Goal: Task Accomplishment & Management: Complete application form

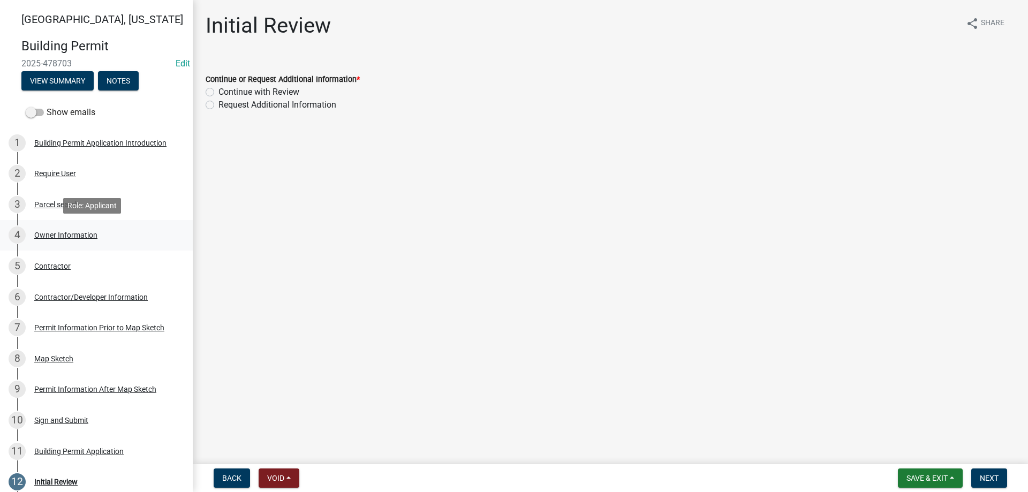
click at [68, 231] on div "Owner Information" at bounding box center [65, 234] width 63 height 7
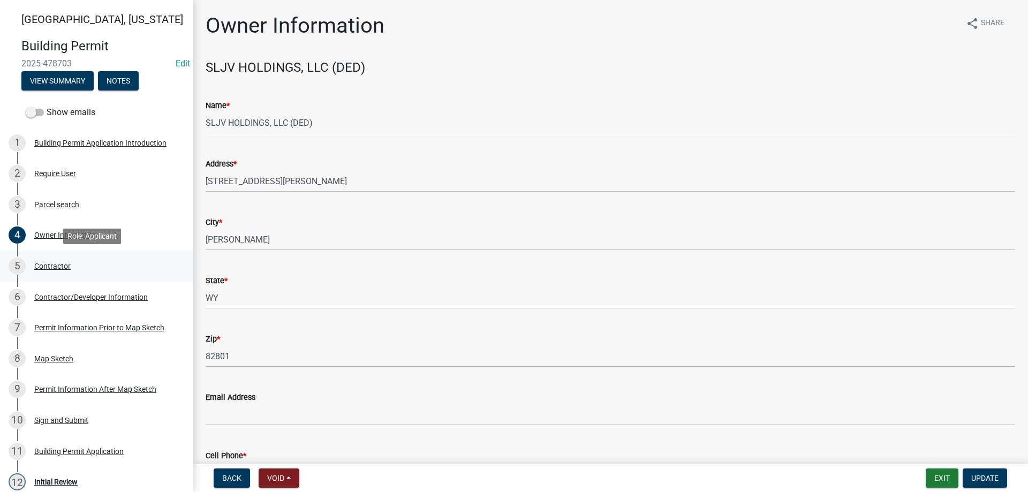
click at [54, 269] on div "Contractor" at bounding box center [52, 265] width 36 height 7
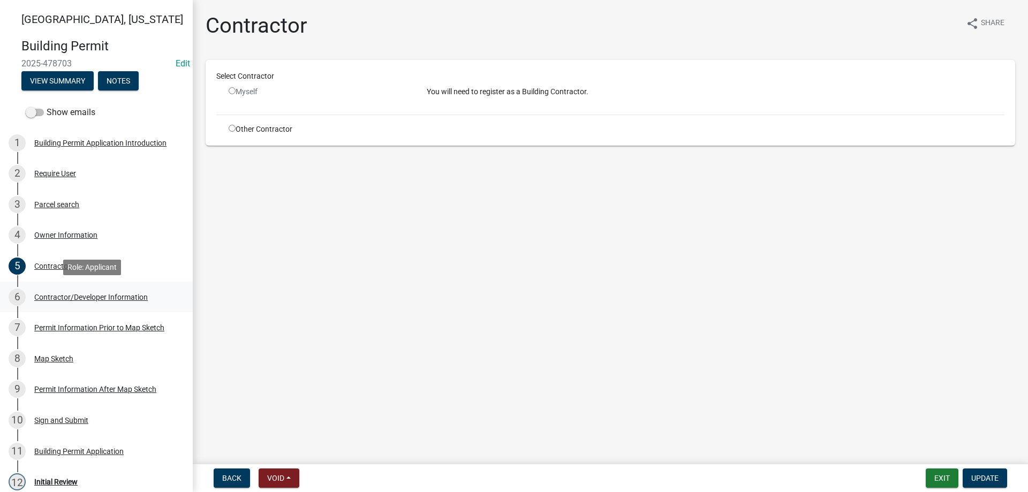
click at [87, 301] on div "6 Contractor/Developer Information" at bounding box center [92, 297] width 167 height 17
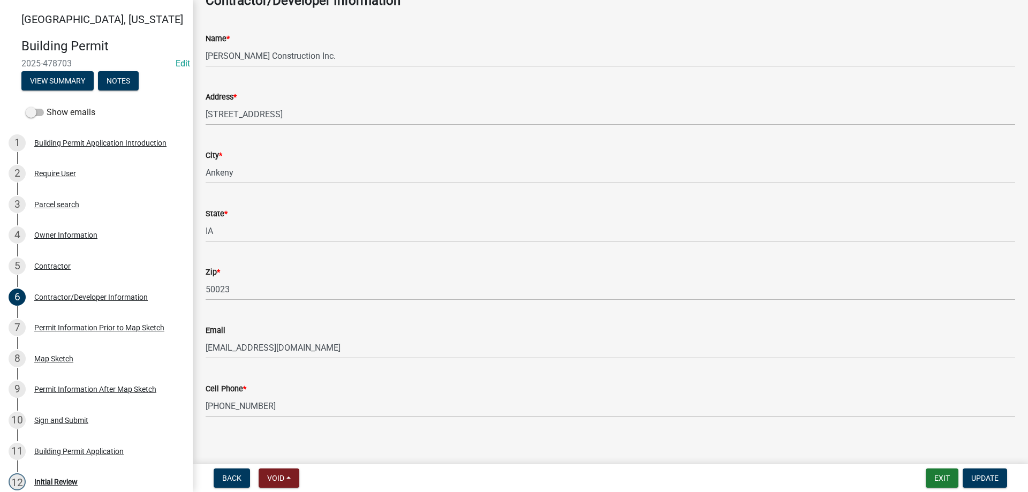
scroll to position [74, 0]
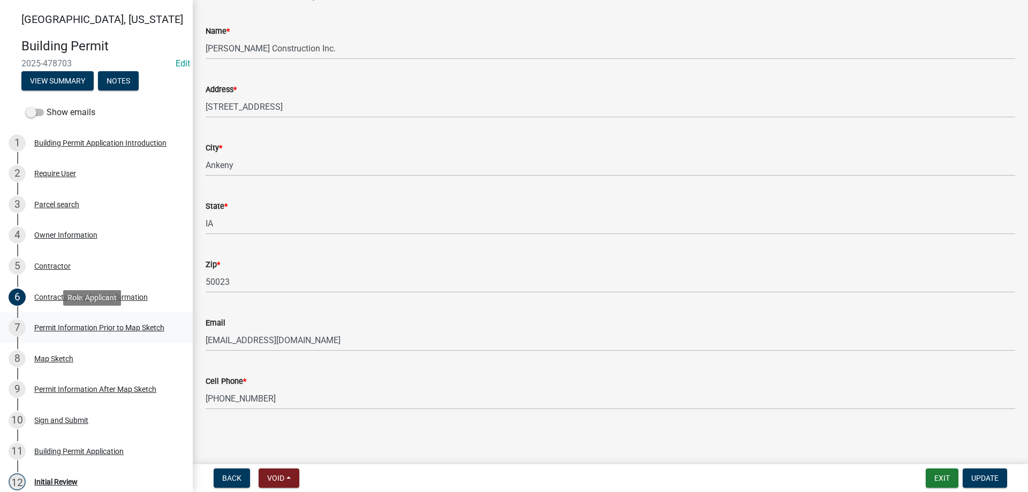
click at [105, 322] on div "7 Permit Information Prior to Map Sketch" at bounding box center [92, 327] width 167 height 17
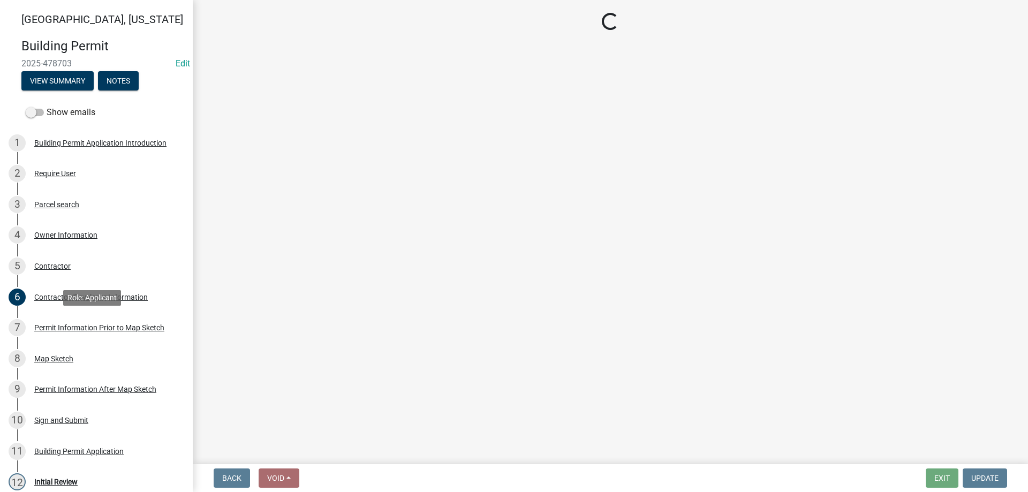
scroll to position [0, 0]
select select "bc7ac8f3-ee28-4038-ac52-9d7758998445"
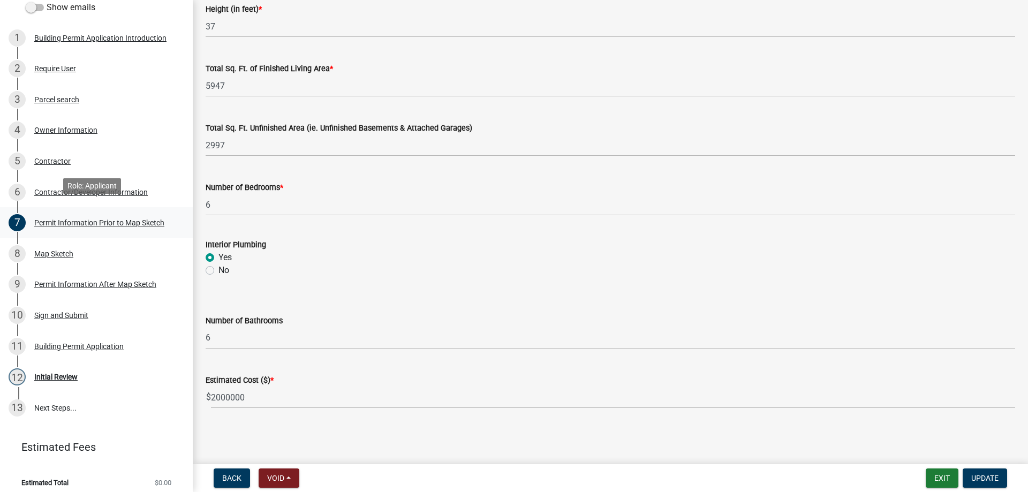
scroll to position [112, 0]
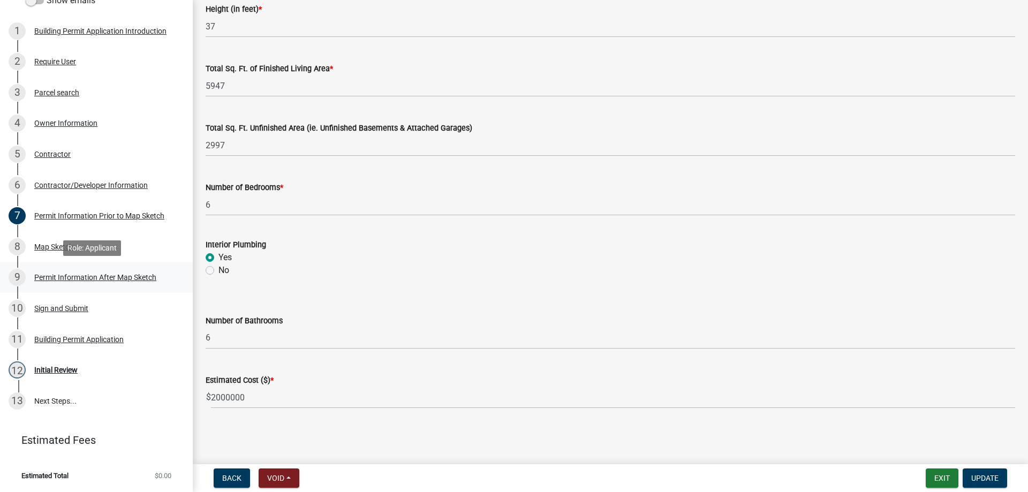
click at [89, 279] on div "Permit Information After Map Sketch" at bounding box center [95, 277] width 122 height 7
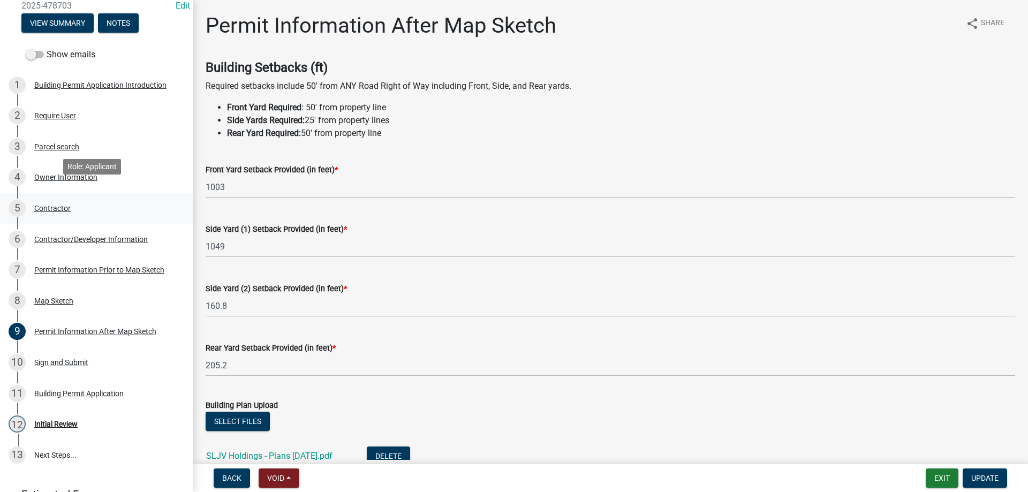
scroll to position [0, 0]
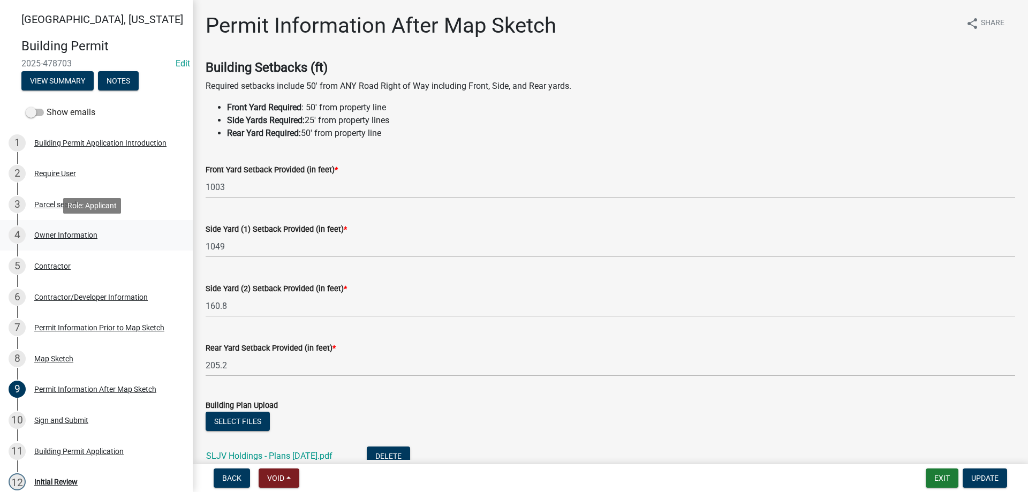
click at [76, 236] on div "Owner Information" at bounding box center [65, 234] width 63 height 7
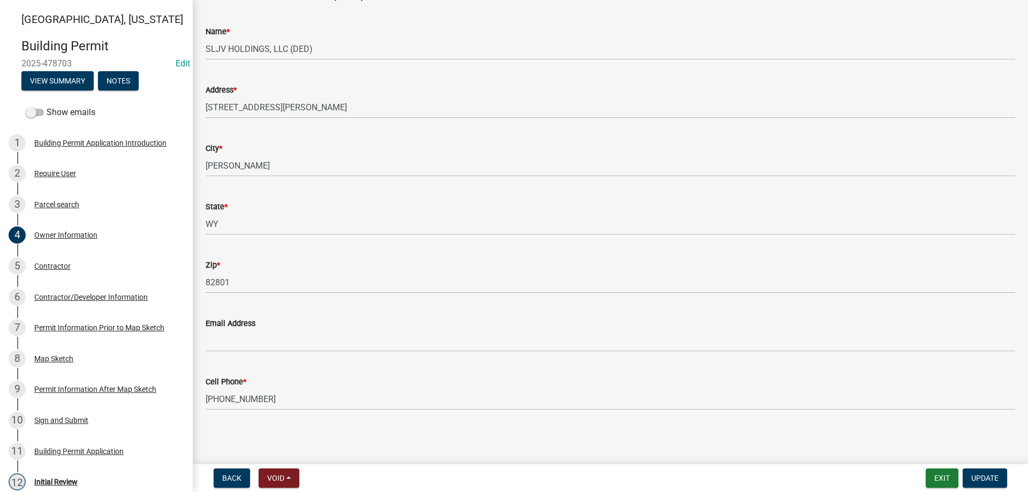
scroll to position [74, 0]
click at [60, 264] on div "Contractor" at bounding box center [52, 265] width 36 height 7
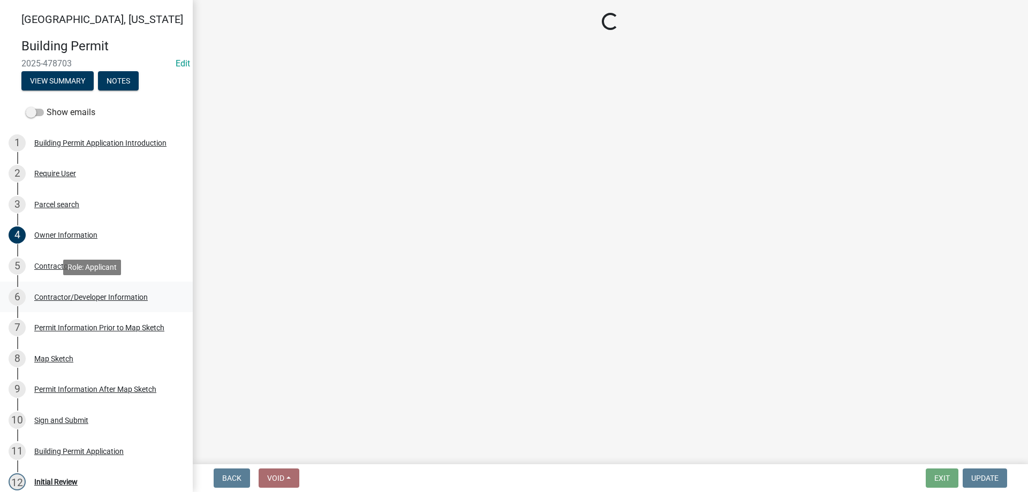
click at [63, 305] on div "6 Contractor/Developer Information" at bounding box center [92, 297] width 167 height 17
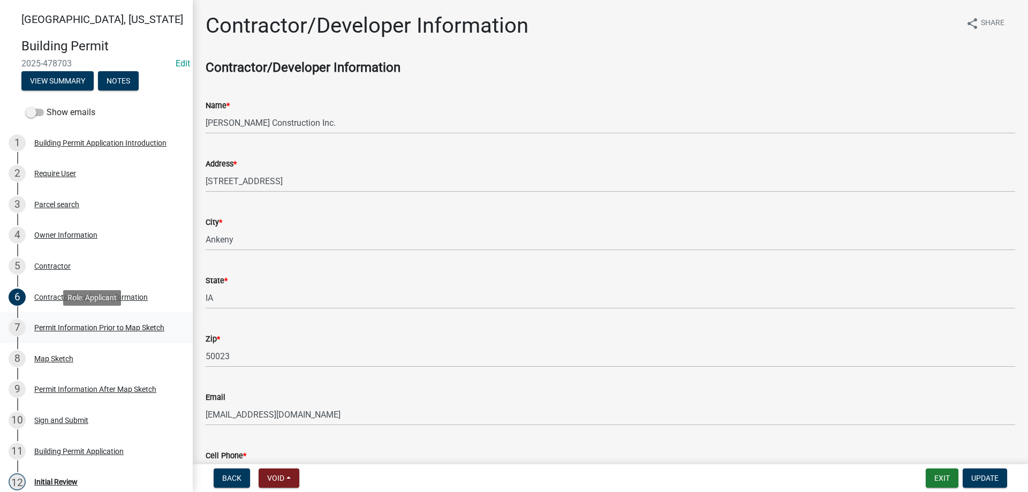
click at [104, 333] on div "7 Permit Information Prior to Map Sketch" at bounding box center [92, 327] width 167 height 17
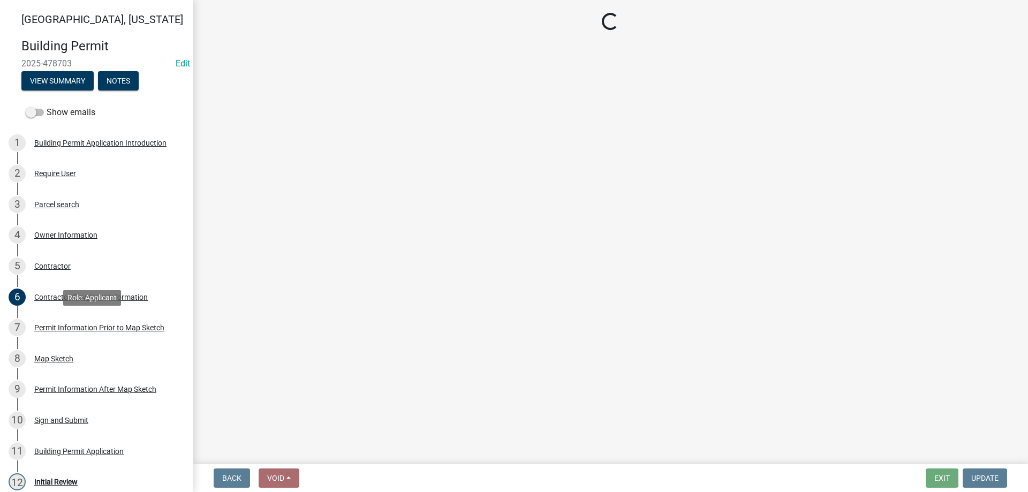
select select "bc7ac8f3-ee28-4038-ac52-9d7758998445"
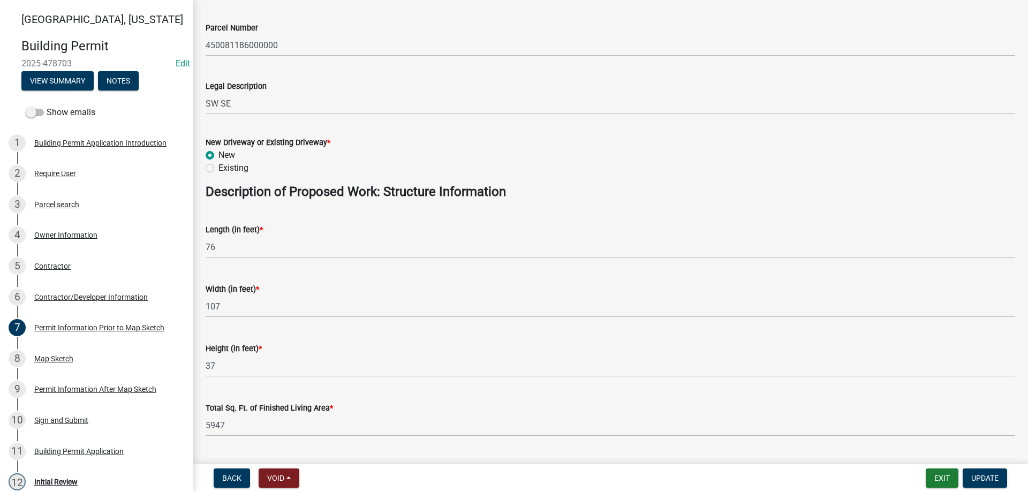
scroll to position [214, 0]
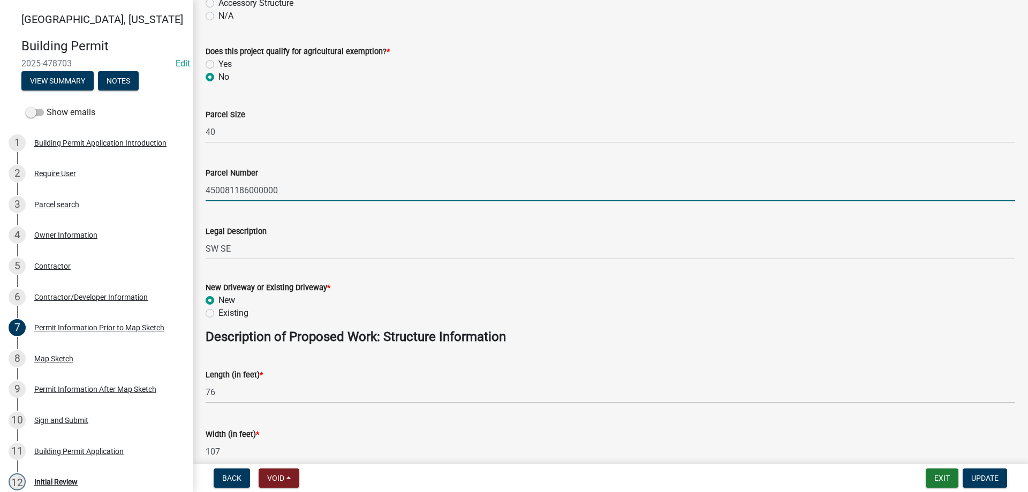
drag, startPoint x: 284, startPoint y: 191, endPoint x: 213, endPoint y: 192, distance: 70.7
click at [206, 191] on input "450081186000000" at bounding box center [610, 190] width 809 height 22
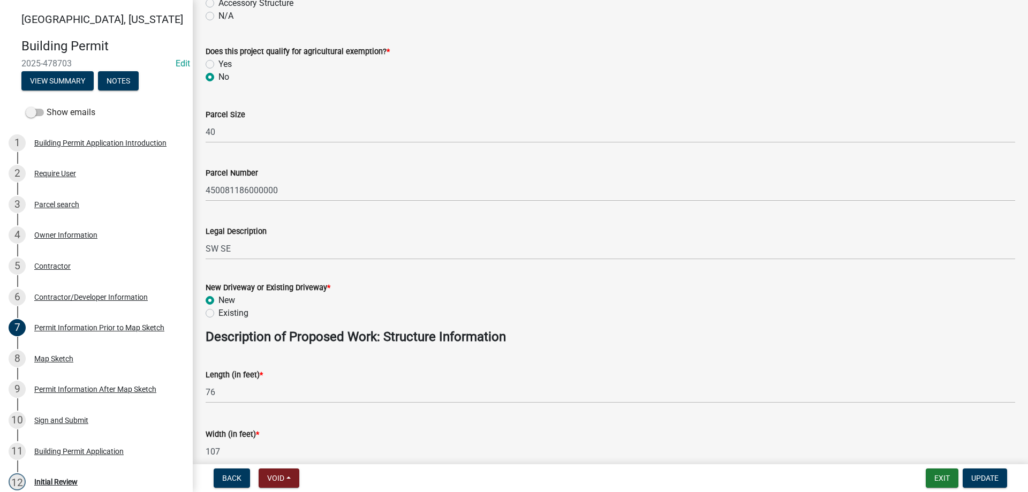
click at [310, 361] on div "Length (in feet) * 76" at bounding box center [610, 378] width 809 height 50
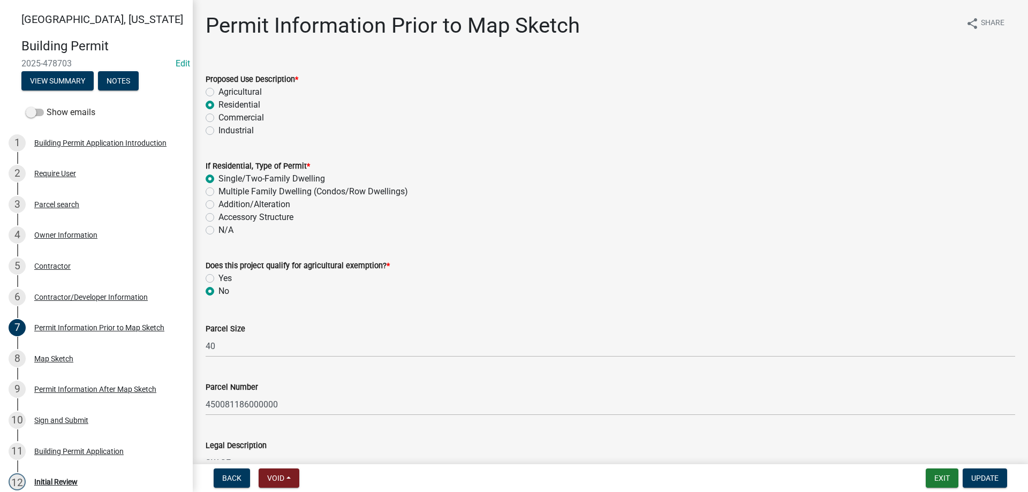
scroll to position [161, 0]
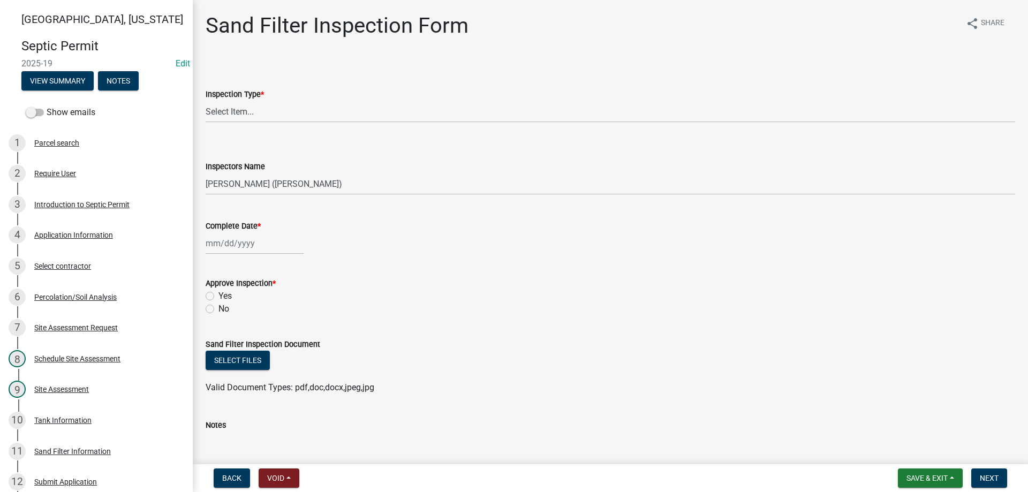
select select "dbe3a1b9-a4b3-48fa-b9c0-fee70399abae"
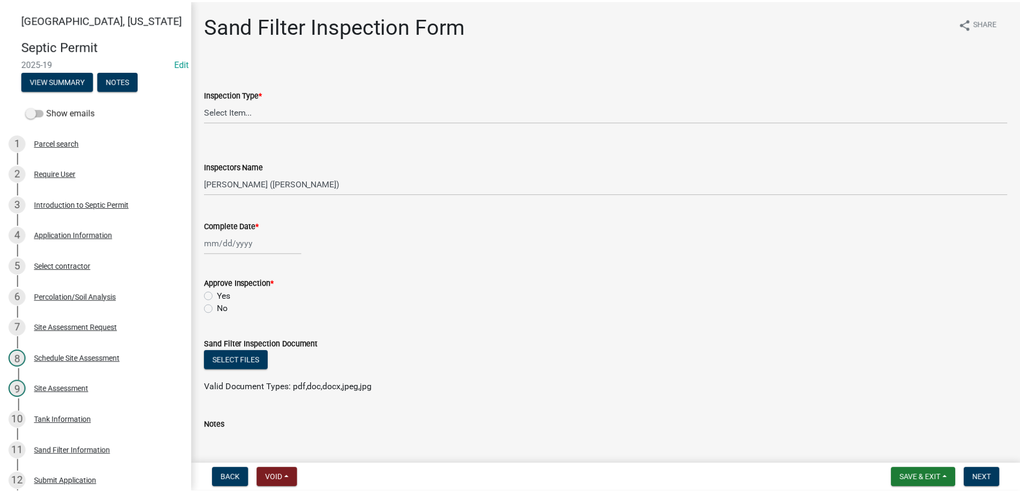
scroll to position [482, 0]
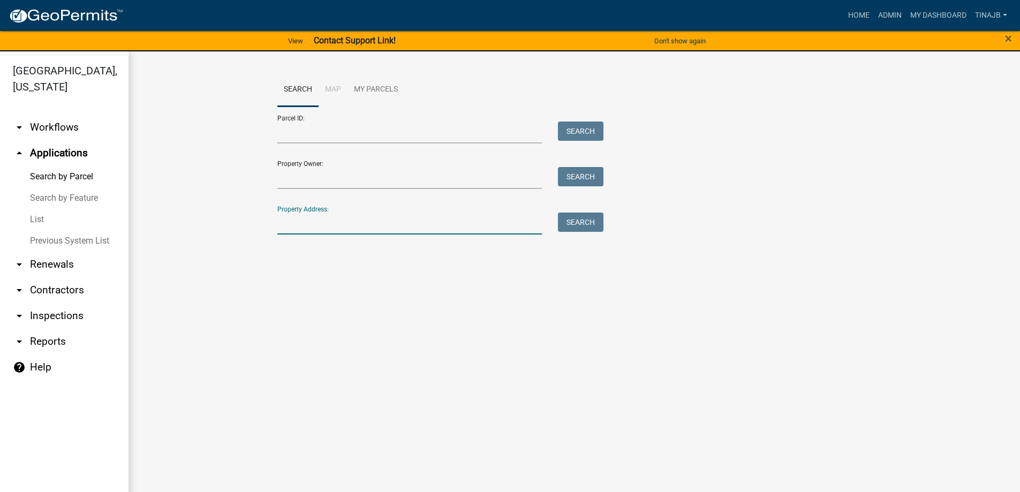
click at [339, 217] on input "Property Address:" at bounding box center [409, 224] width 265 height 22
type input "1823"
click at [577, 228] on button "Search" at bounding box center [581, 222] width 46 height 19
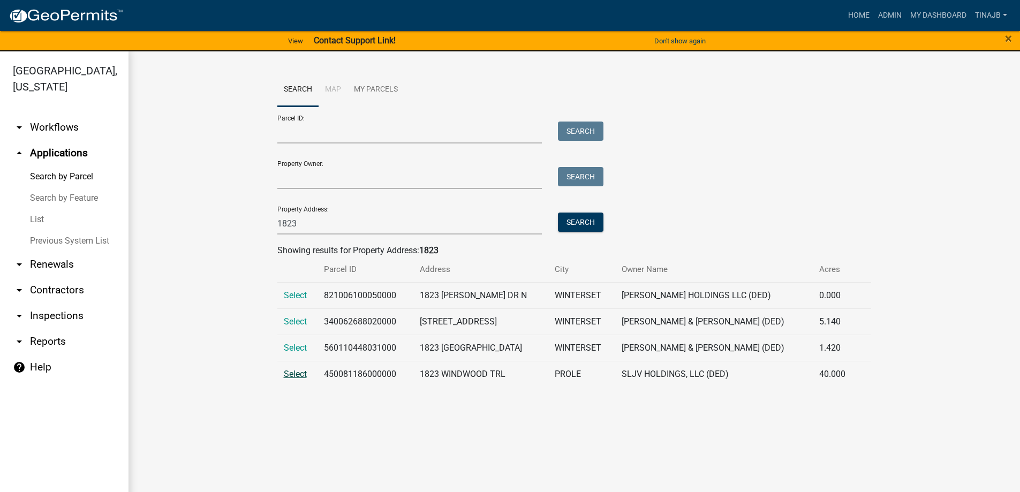
click at [293, 375] on span "Select" at bounding box center [295, 374] width 23 height 10
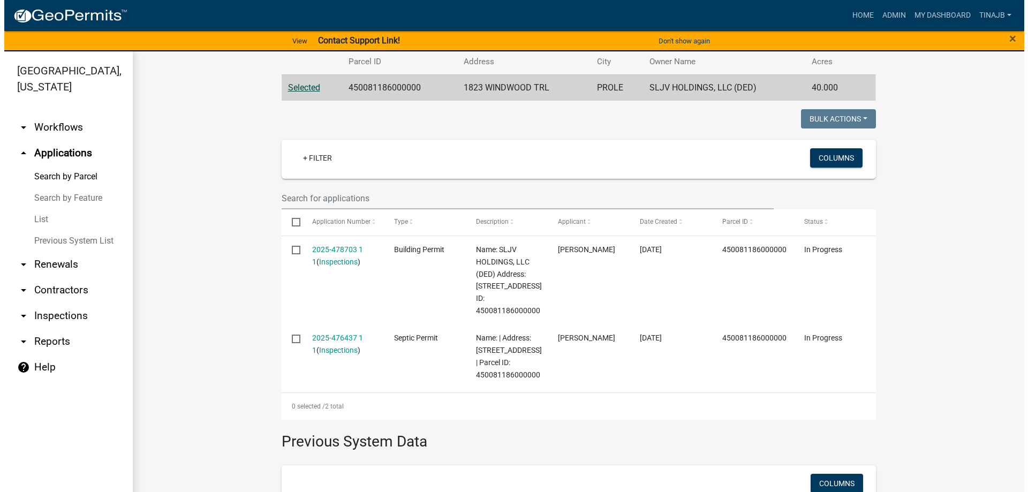
scroll to position [214, 0]
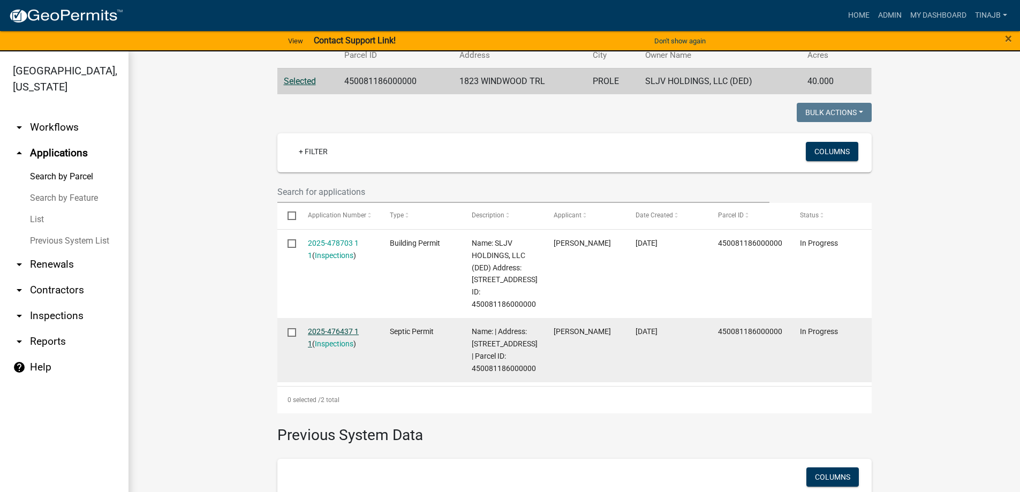
click at [326, 330] on link "2025-476437 1 1" at bounding box center [333, 337] width 51 height 21
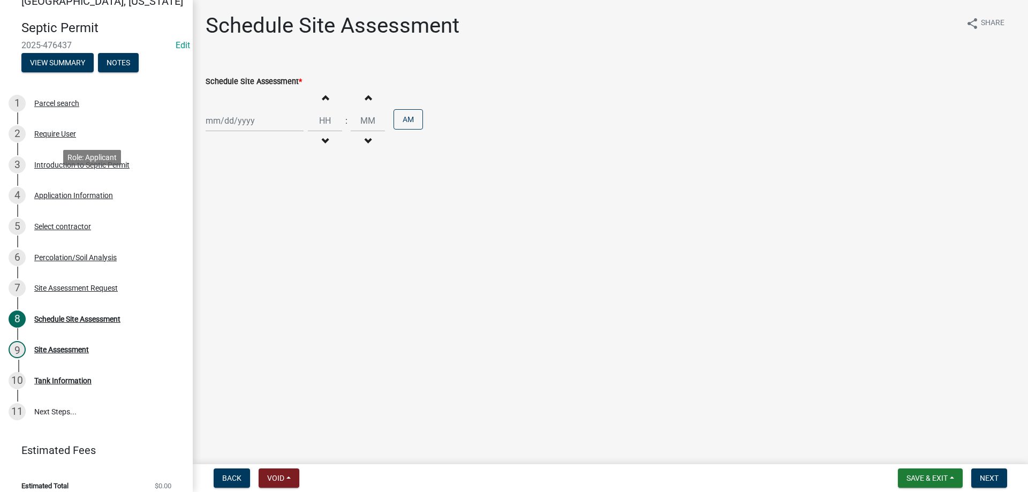
scroll to position [28, 0]
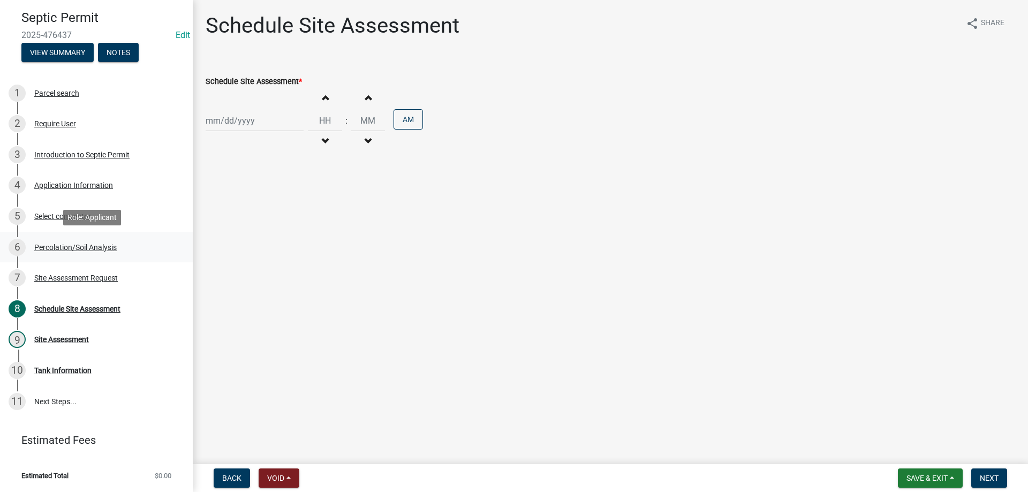
click at [87, 245] on div "Percolation/Soil Analysis" at bounding box center [75, 247] width 82 height 7
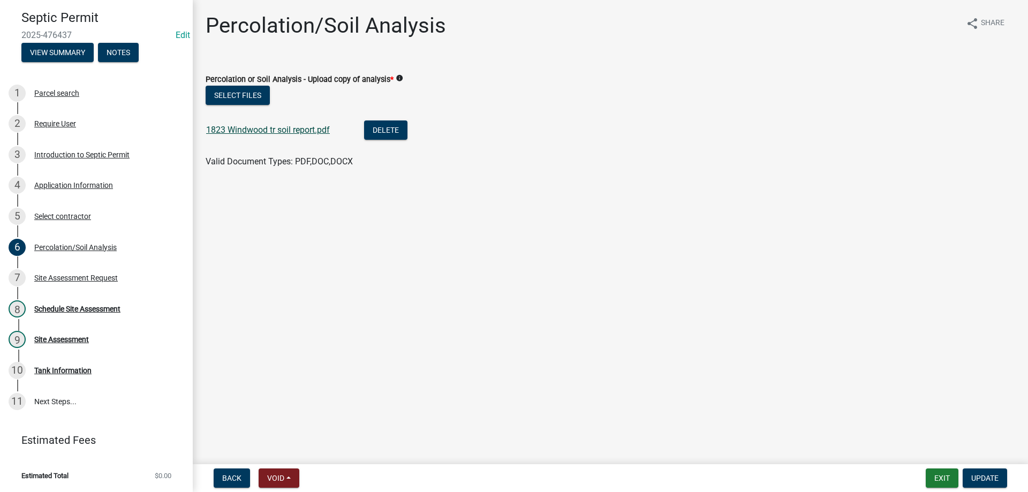
click at [245, 126] on link "1823 Windwood tr soil report.pdf" at bounding box center [268, 130] width 124 height 10
